Goal: Transaction & Acquisition: Download file/media

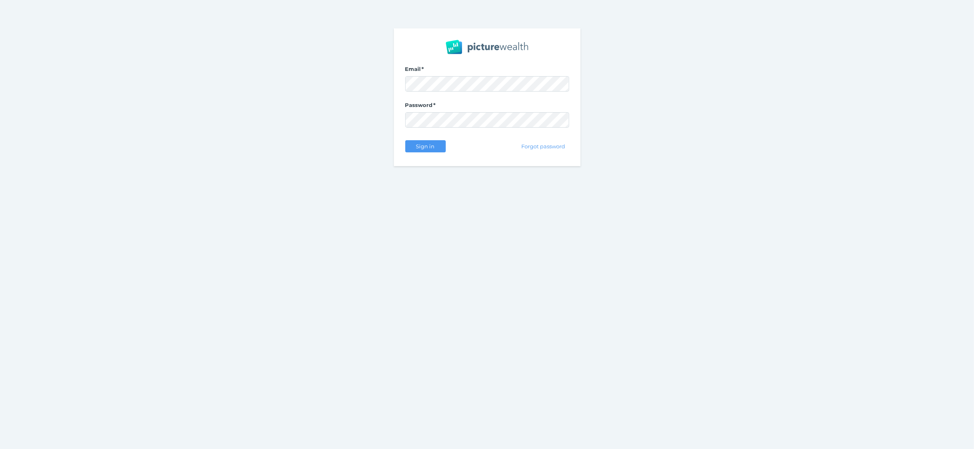
click at [437, 148] on span "Sign in" at bounding box center [426, 146] width 26 height 6
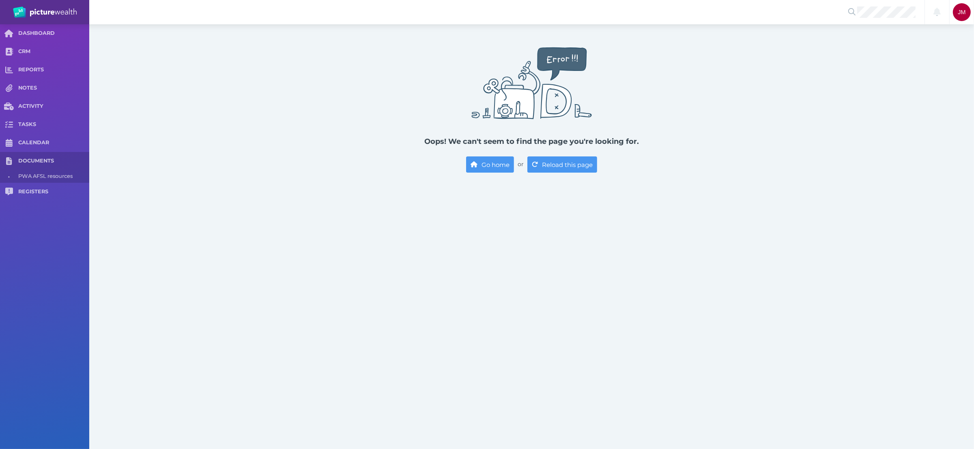
click at [33, 161] on span "DOCUMENTS" at bounding box center [53, 161] width 71 height 7
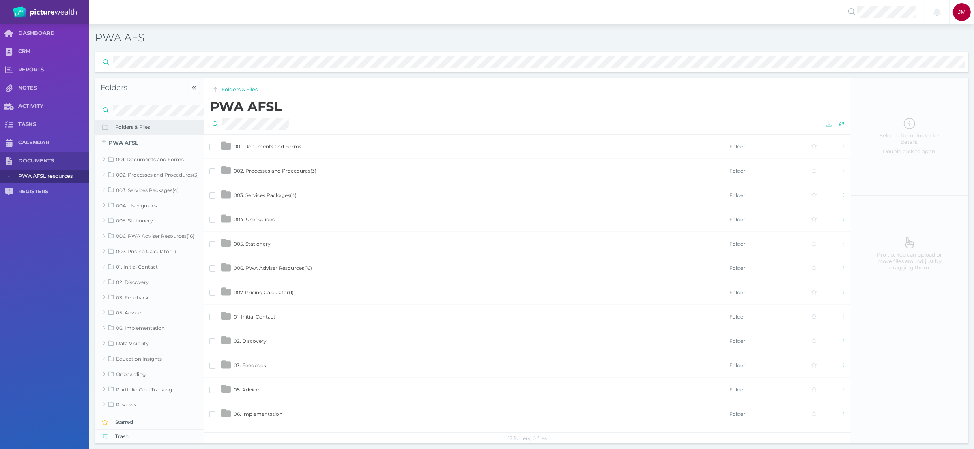
click at [265, 267] on span "006. PWA Adviser Resources ( 16 )" at bounding box center [273, 268] width 78 height 6
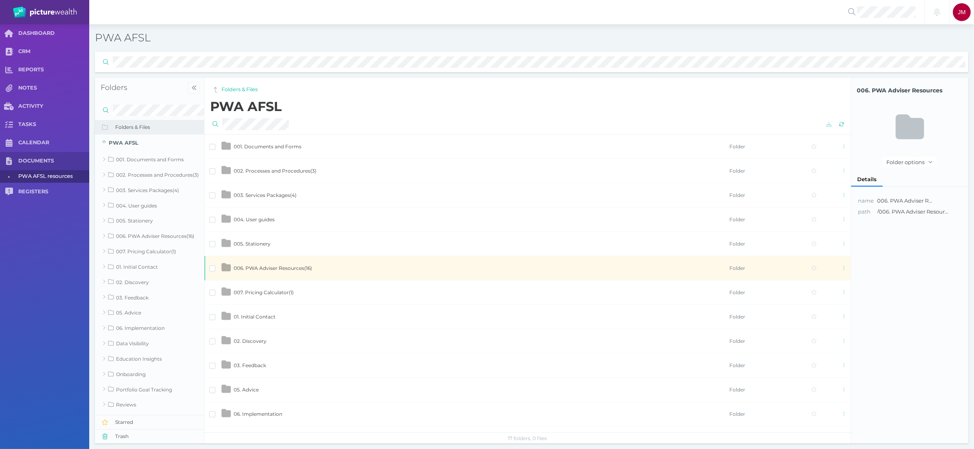
click at [265, 267] on span "006. PWA Adviser Resources ( 16 )" at bounding box center [273, 268] width 78 height 6
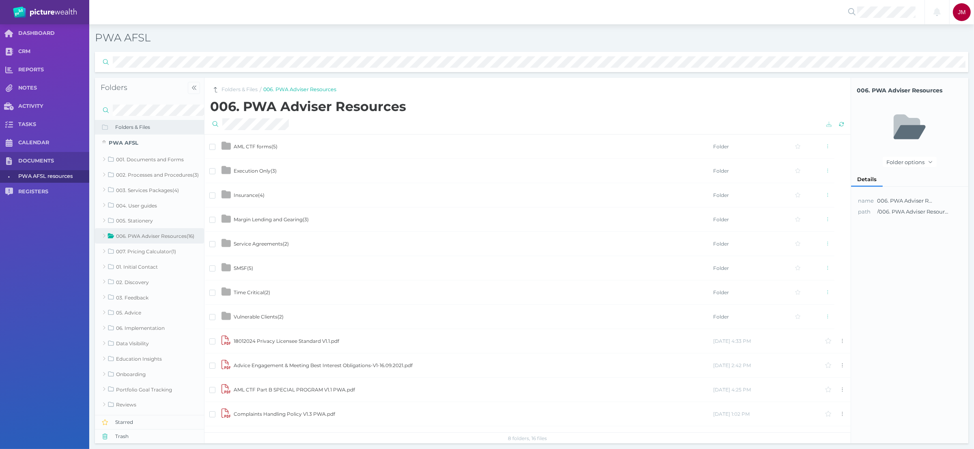
click at [144, 161] on link "001. Documents and Forms" at bounding box center [149, 159] width 109 height 15
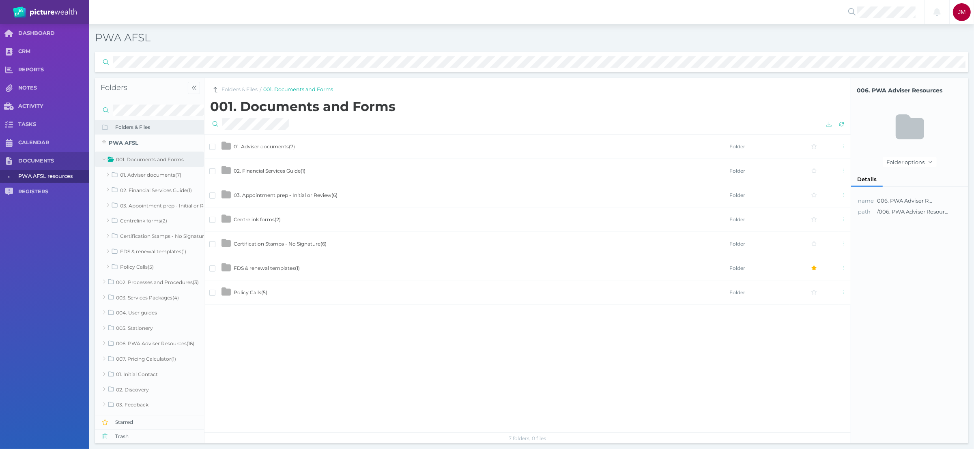
click at [300, 149] on td "01. Adviser documents ( 7 )" at bounding box center [481, 147] width 496 height 24
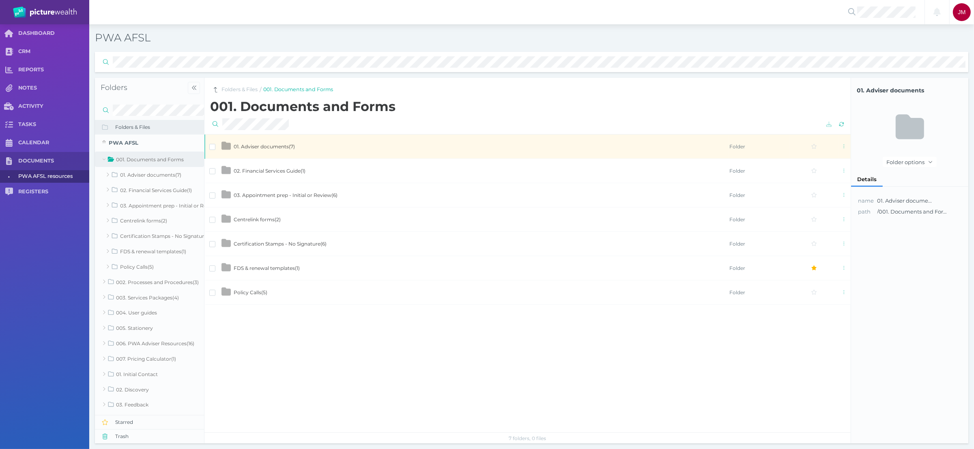
click at [300, 149] on td "01. Adviser documents ( 7 )" at bounding box center [481, 147] width 496 height 24
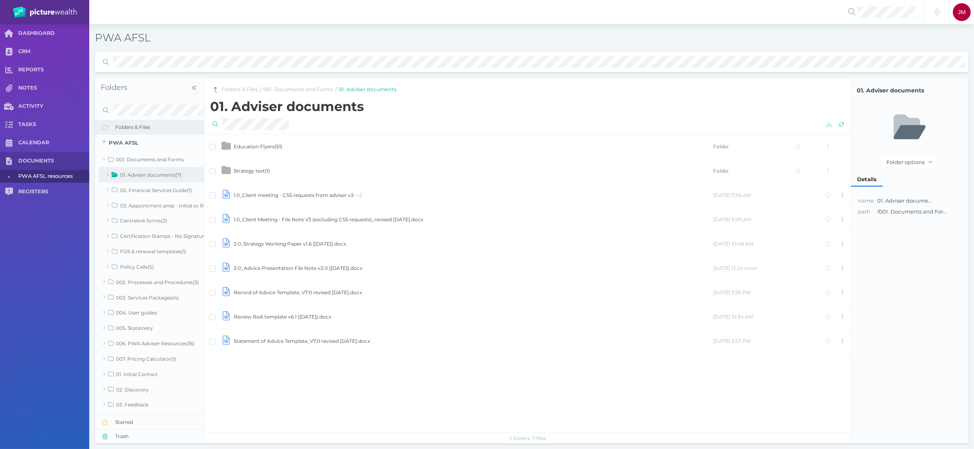
click at [271, 166] on td "Strategy text ( 1 )" at bounding box center [472, 171] width 479 height 24
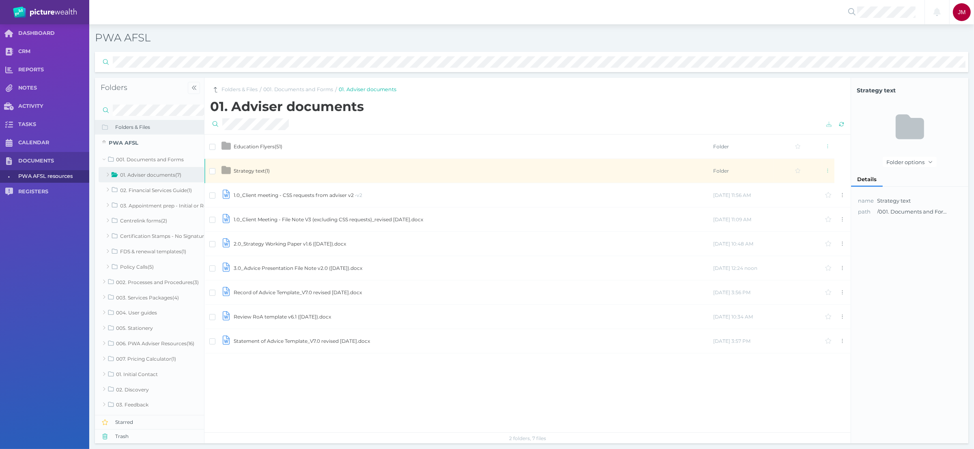
click at [271, 166] on td "Strategy text ( 1 )" at bounding box center [472, 171] width 479 height 24
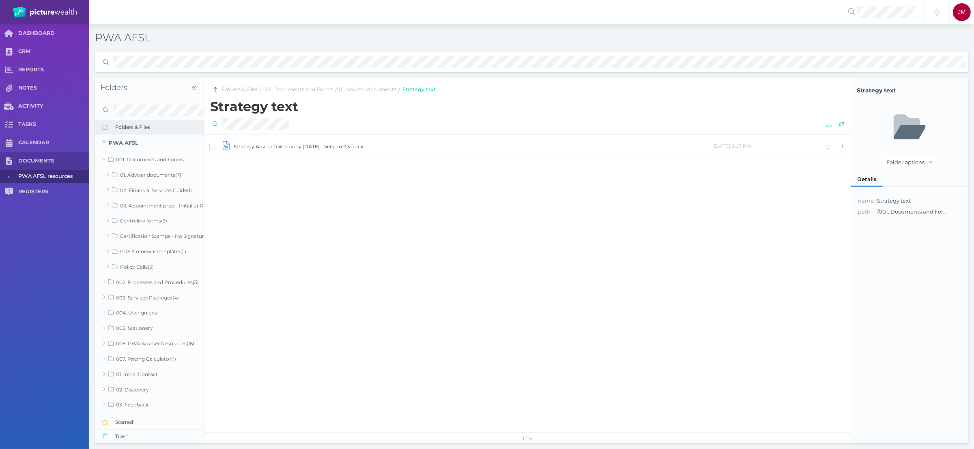
click at [277, 152] on td "Strategy Advice Text Library [DATE] - Version 2.5.docx" at bounding box center [472, 147] width 479 height 24
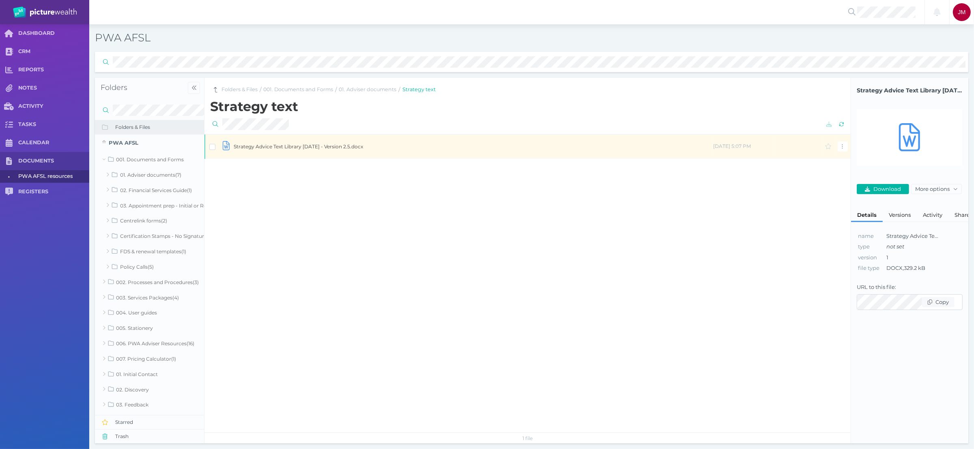
click at [279, 147] on td "Strategy Advice Text Library [DATE] - Version 2.5.docx" at bounding box center [472, 147] width 479 height 24
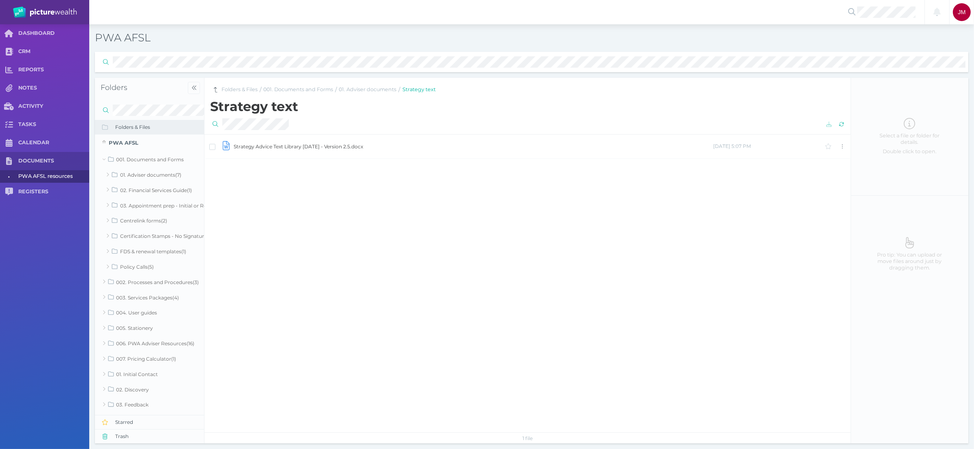
click at [279, 147] on td "Strategy Advice Text Library [DATE] - Version 2.5.docx" at bounding box center [472, 147] width 479 height 24
